Goal: Information Seeking & Learning: Learn about a topic

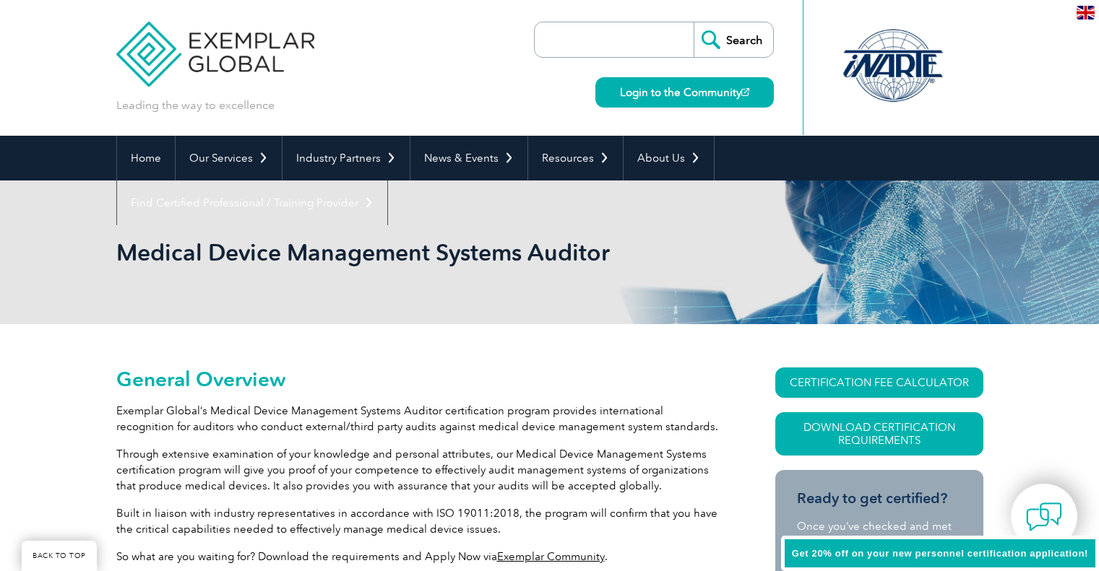
scroll to position [169, 0]
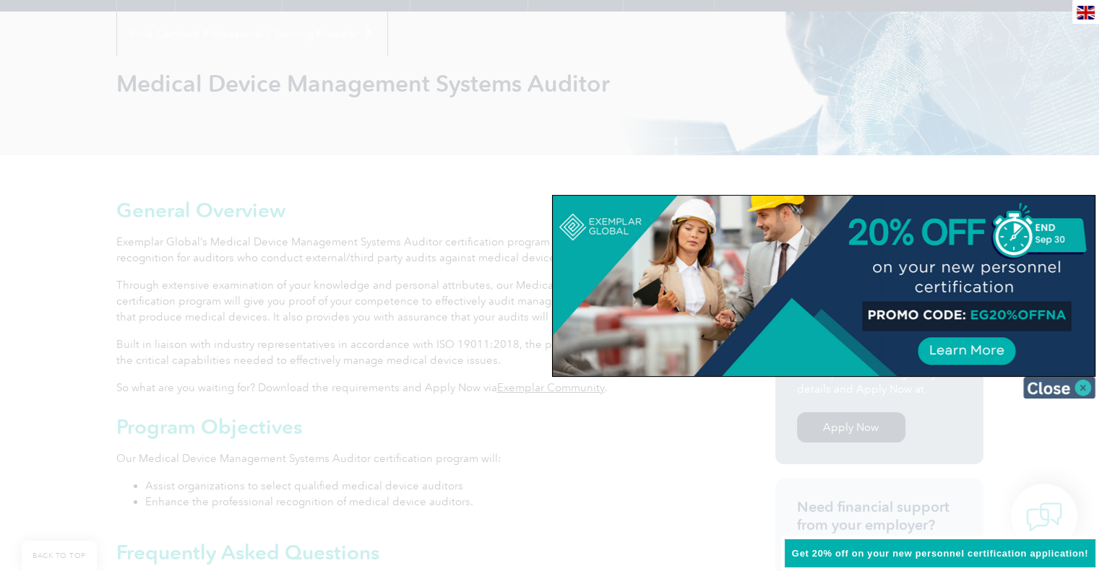
click at [1058, 390] on img at bounding box center [1059, 388] width 72 height 22
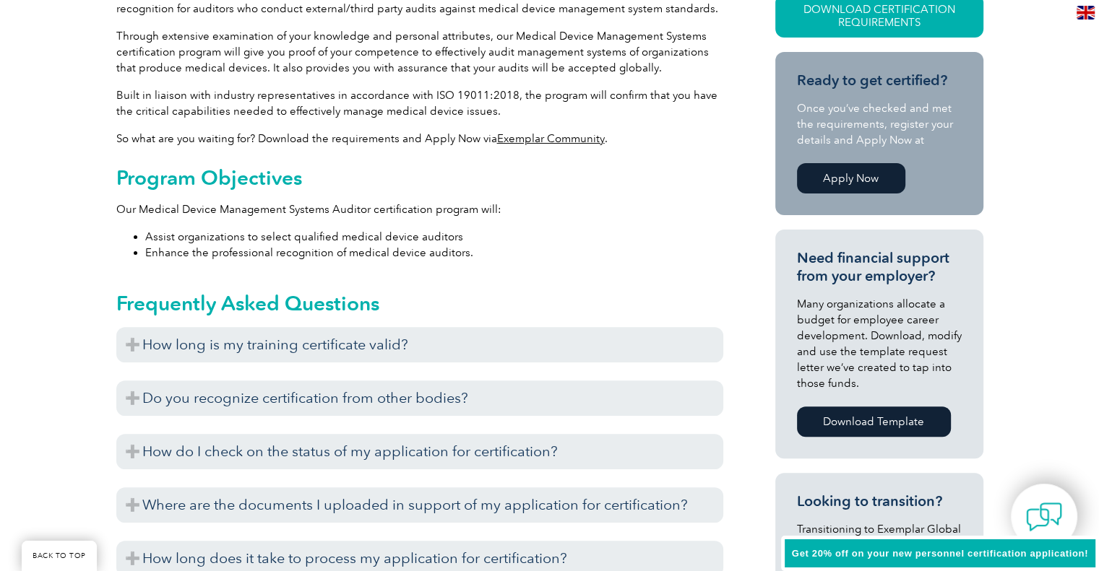
scroll to position [458, 0]
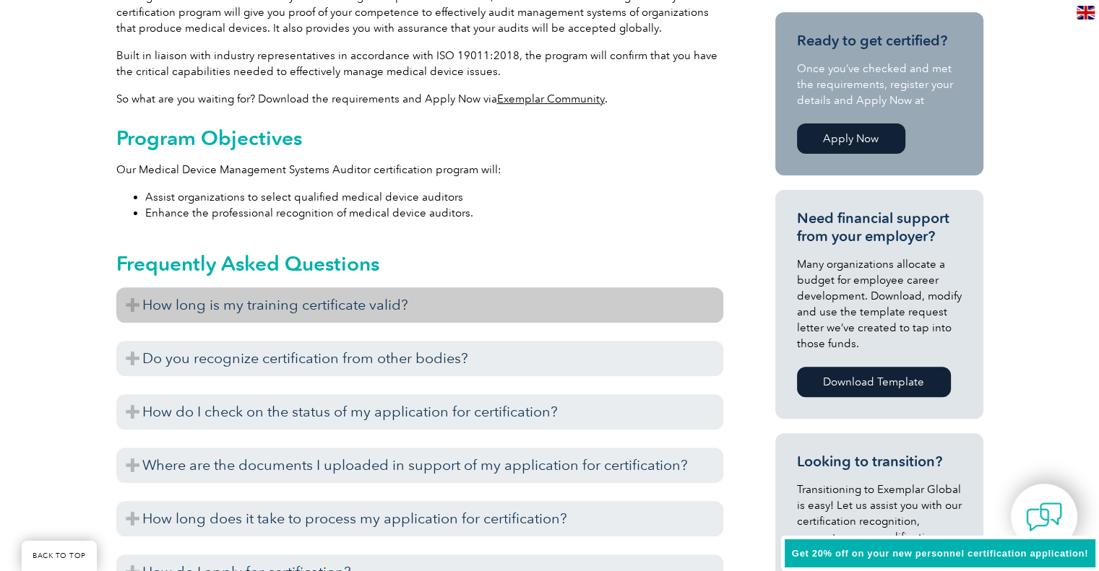
click at [132, 304] on h3 "How long is my training certificate valid?" at bounding box center [419, 305] width 607 height 35
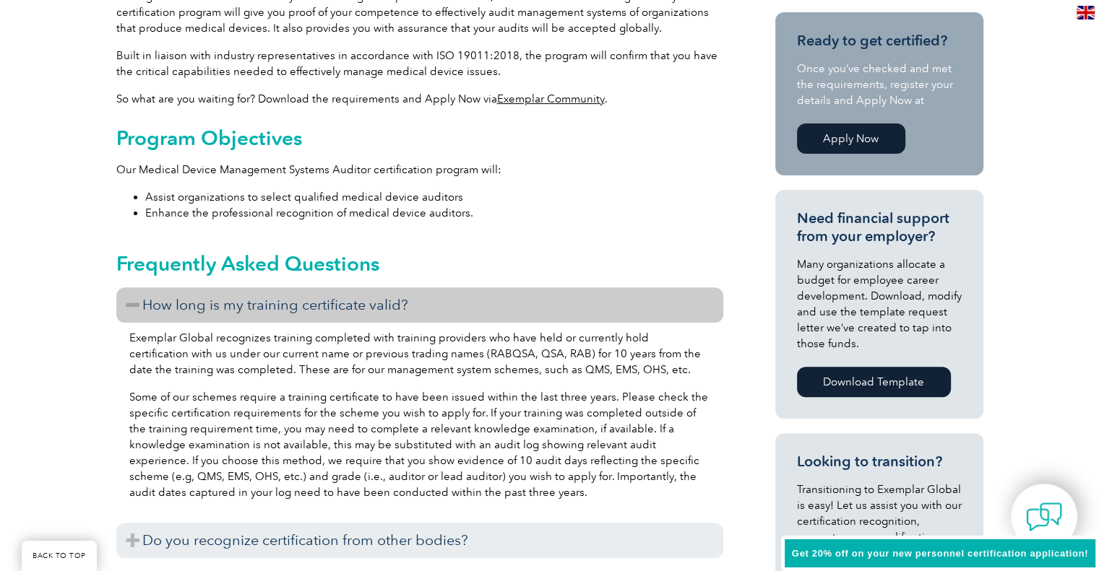
click at [130, 303] on h3 "How long is my training certificate valid?" at bounding box center [419, 305] width 607 height 35
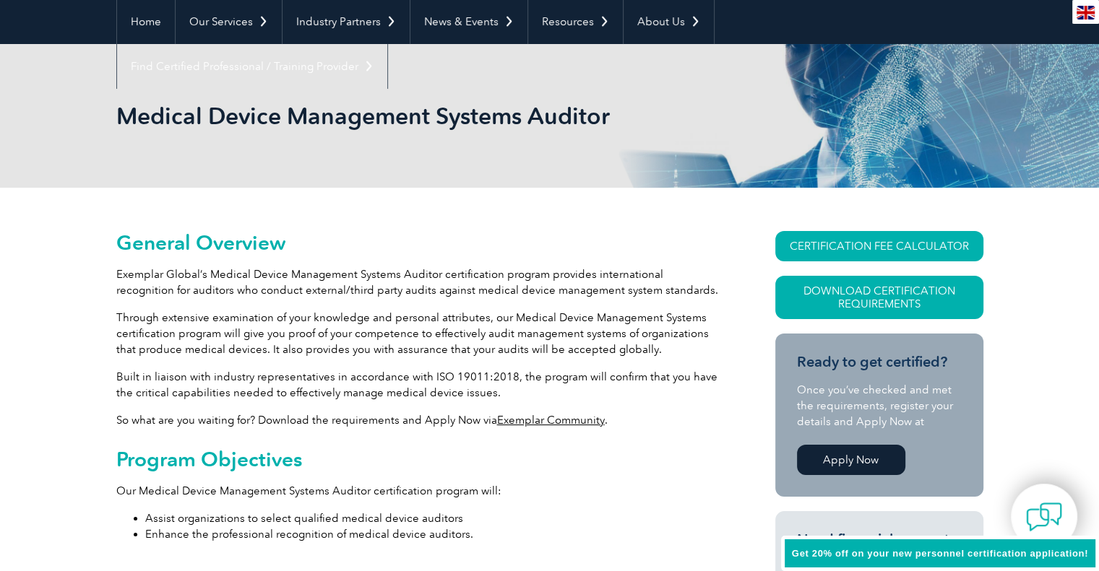
scroll to position [0, 0]
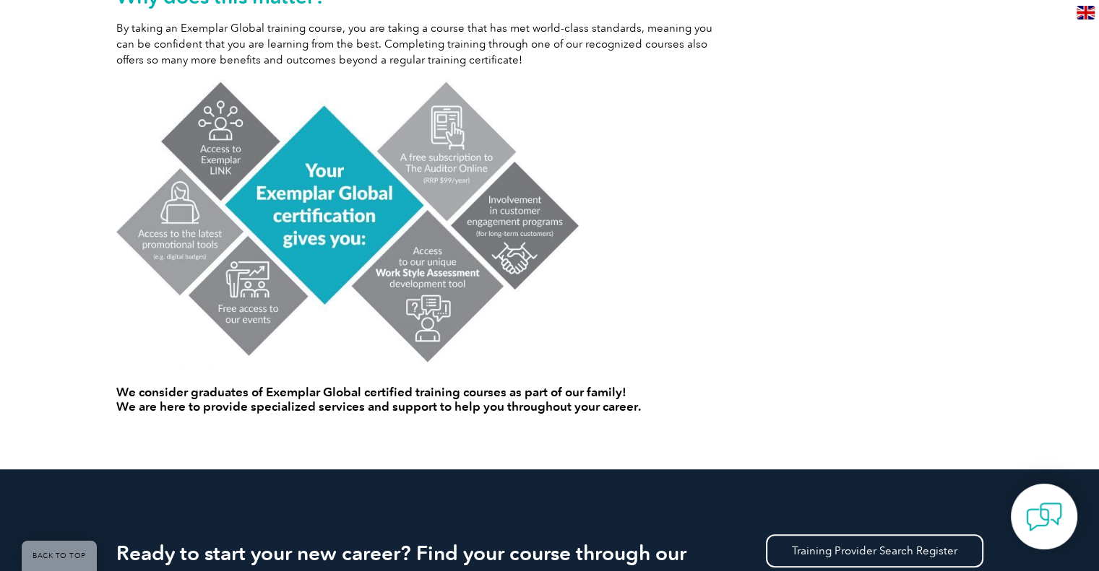
scroll to position [867, 0]
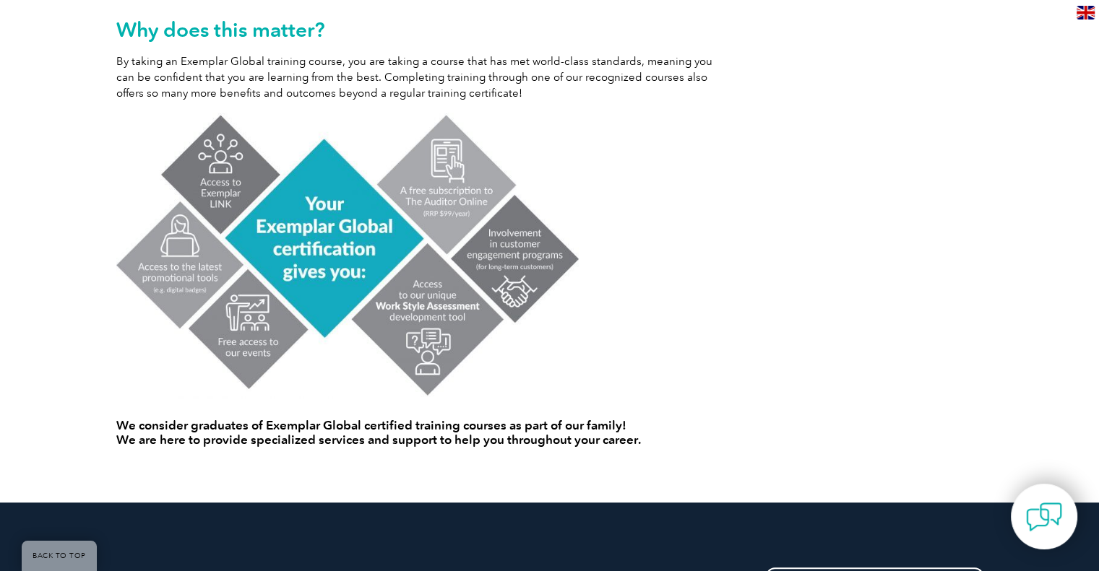
click at [509, 251] on img at bounding box center [347, 256] width 462 height 286
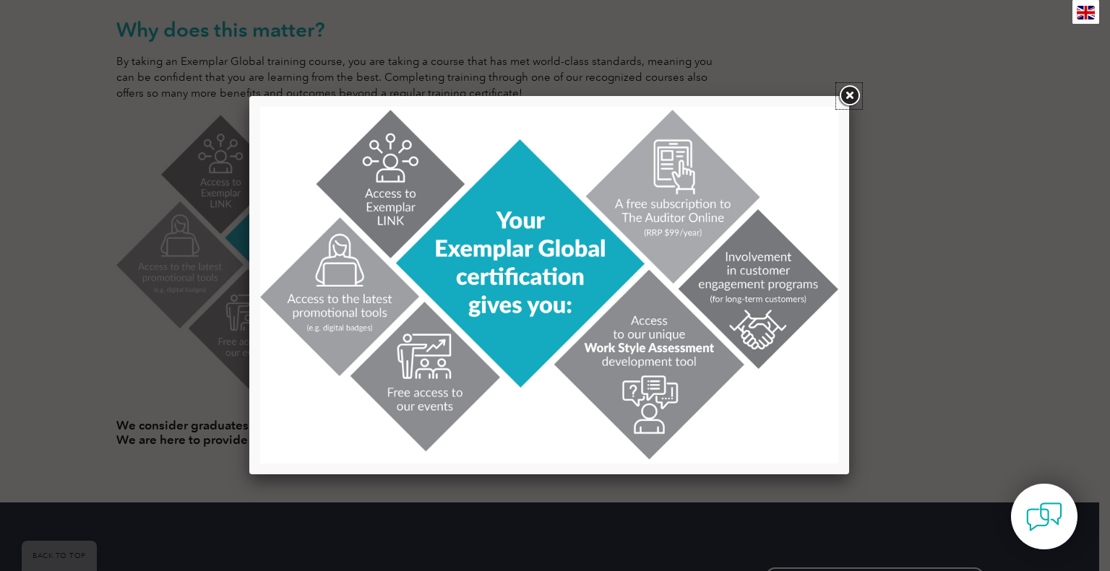
click at [847, 95] on link at bounding box center [849, 96] width 26 height 26
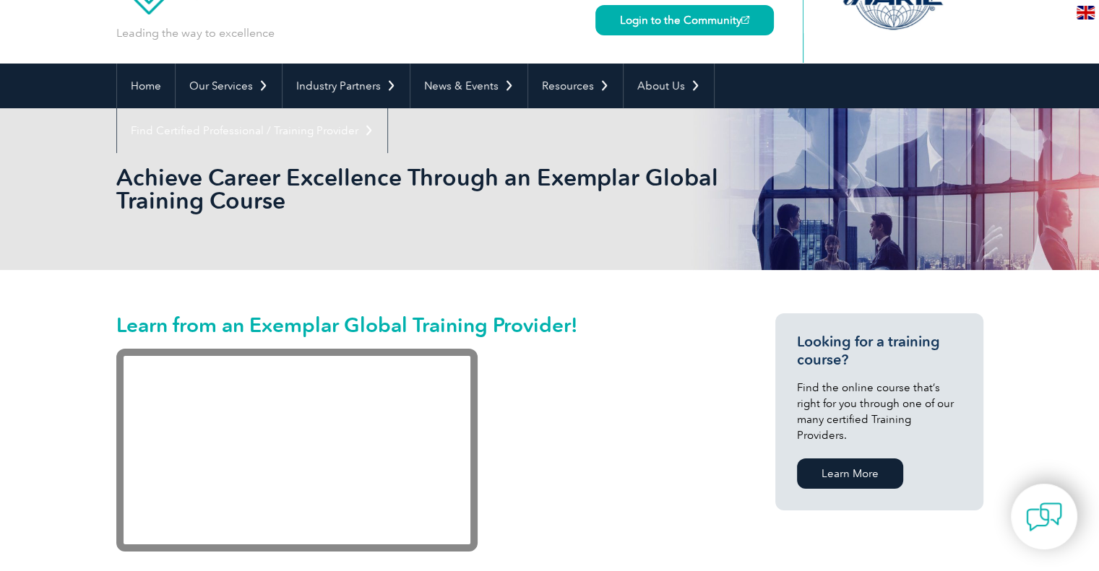
scroll to position [0, 0]
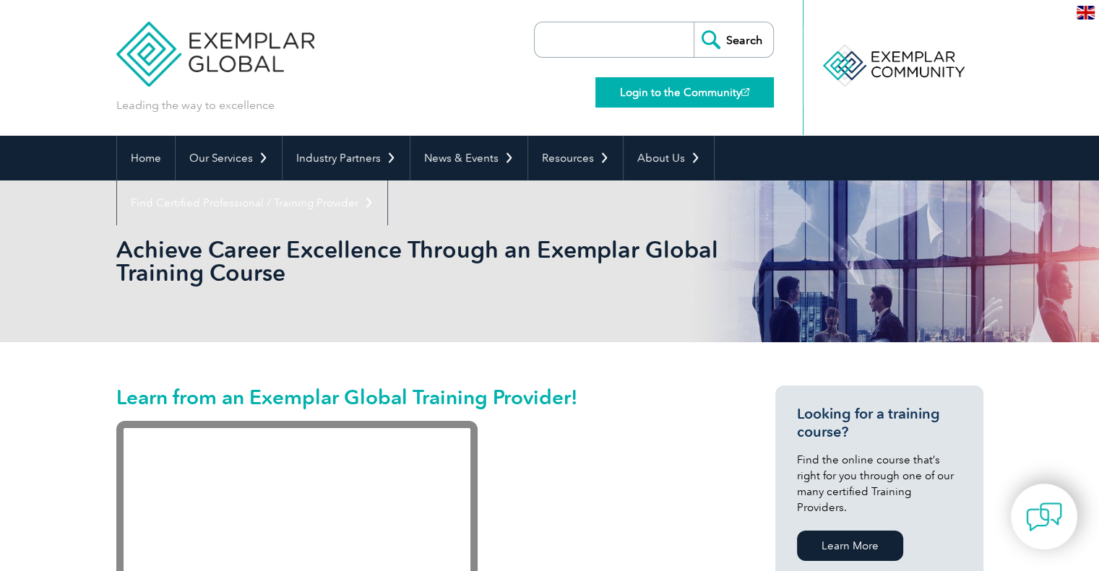
click at [667, 93] on link "Login to the Community" at bounding box center [684, 92] width 178 height 30
